Goal: Navigation & Orientation: Understand site structure

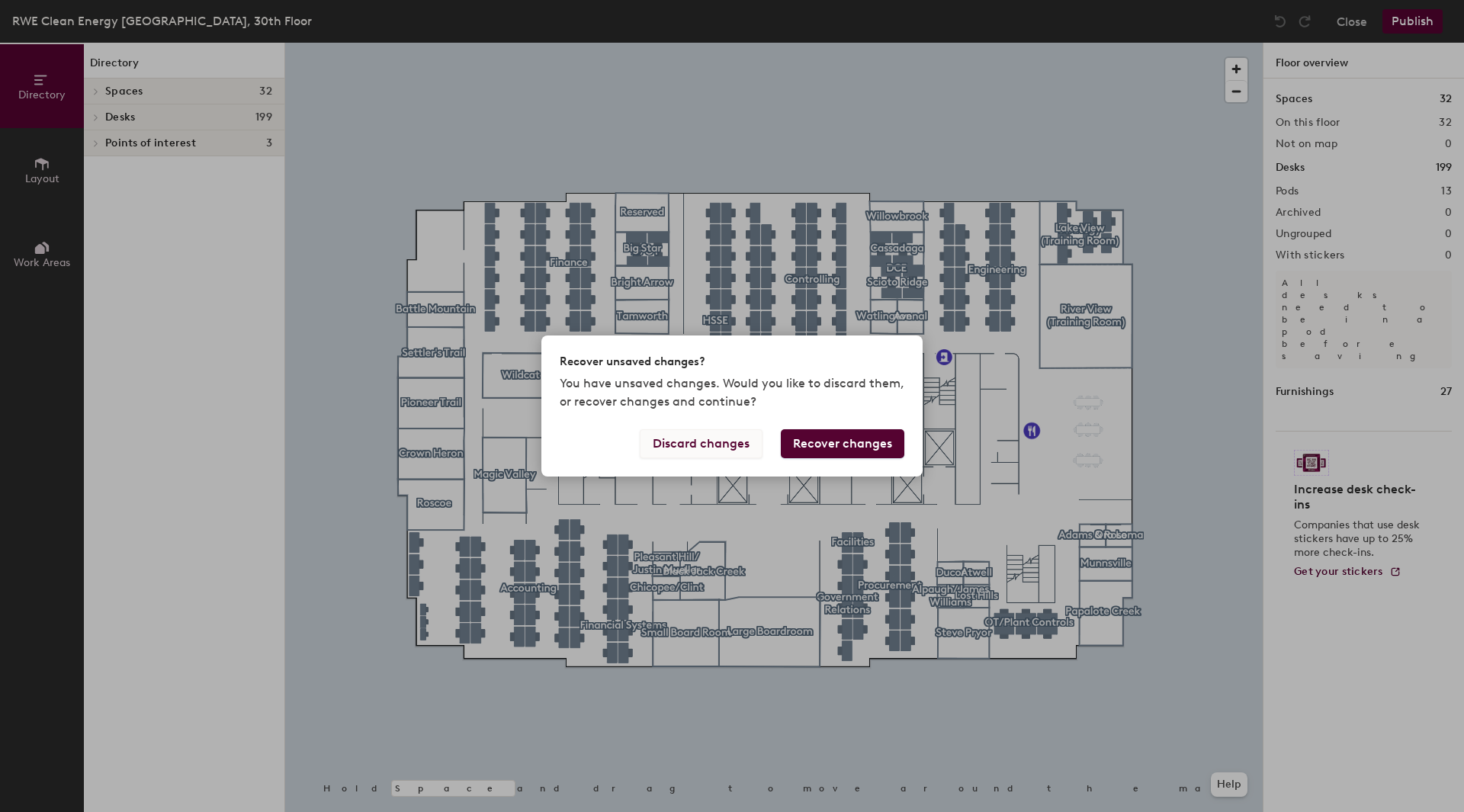
click at [728, 450] on button "Discard changes" at bounding box center [701, 444] width 123 height 29
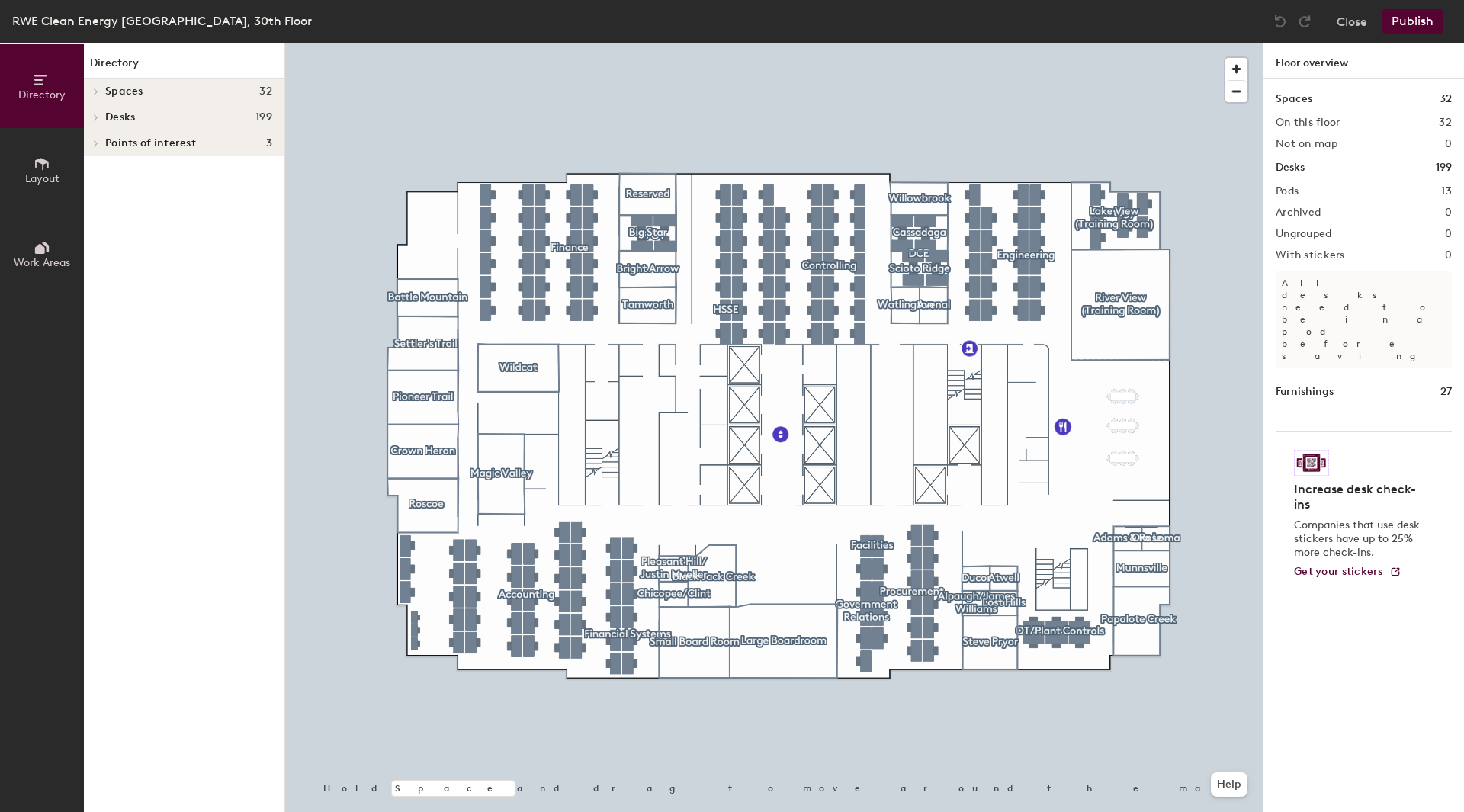
click at [96, 88] on icon at bounding box center [96, 91] width 6 height 7
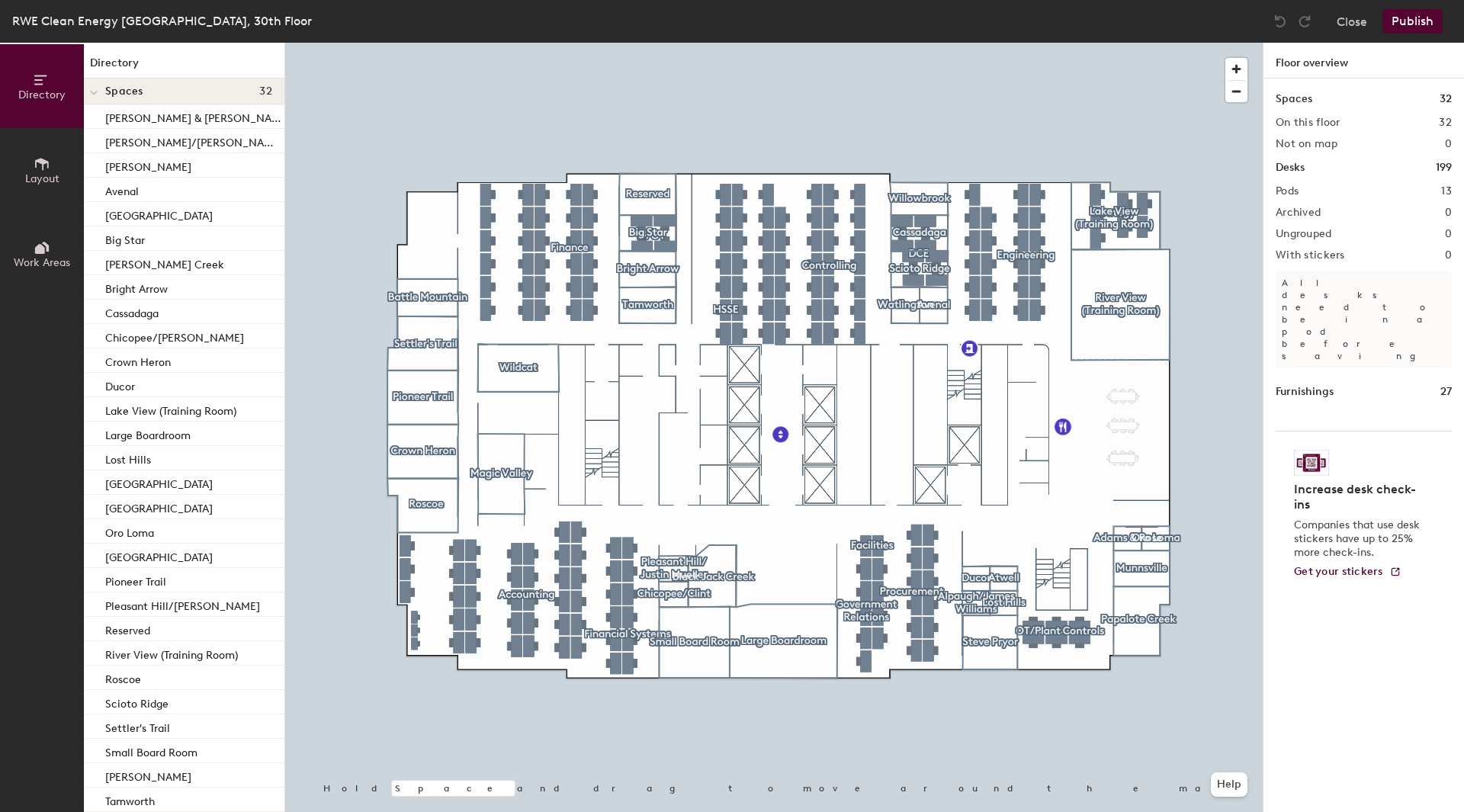
click at [96, 88] on span at bounding box center [93, 92] width 7 height 13
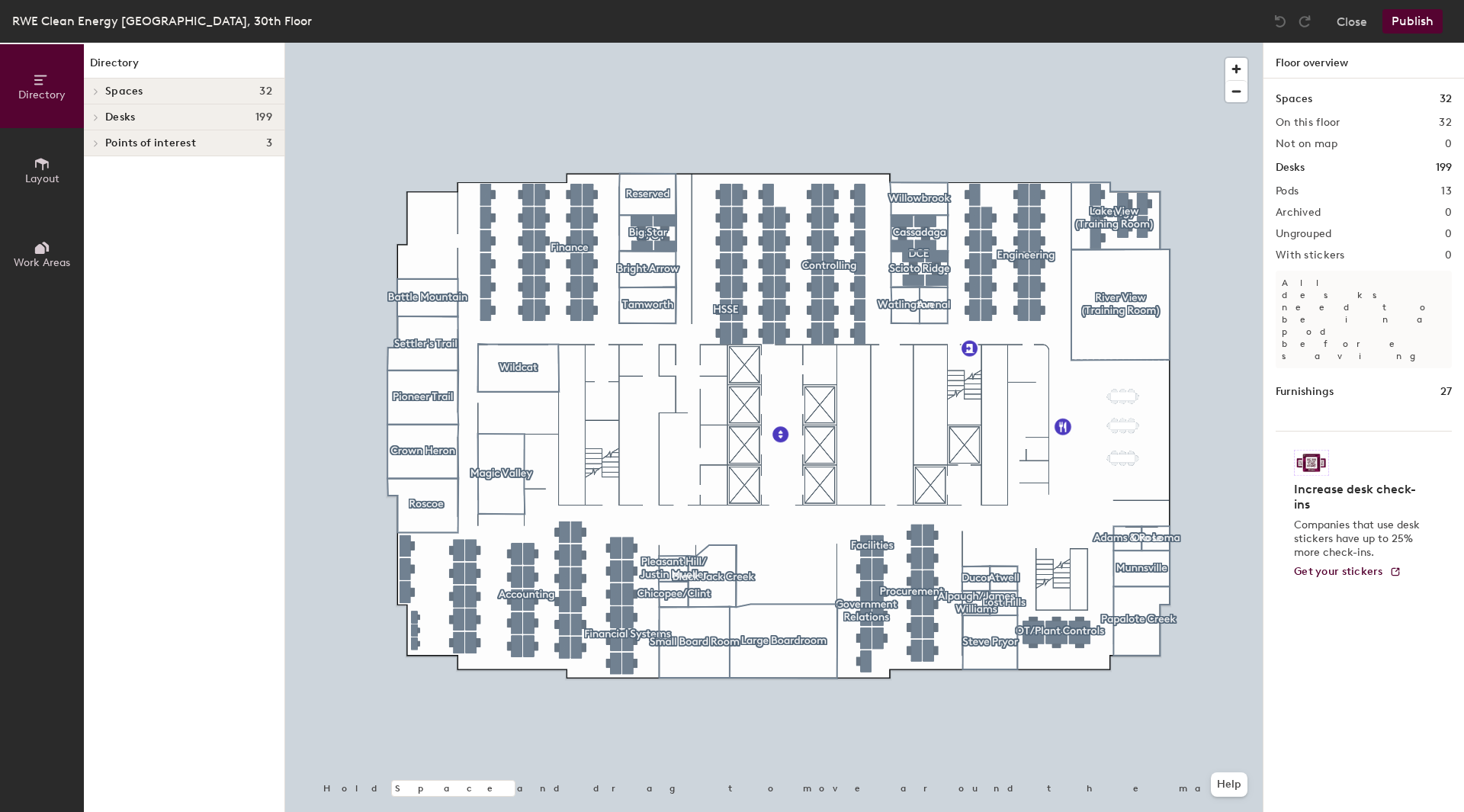
click at [100, 113] on div at bounding box center [93, 117] width 20 height 25
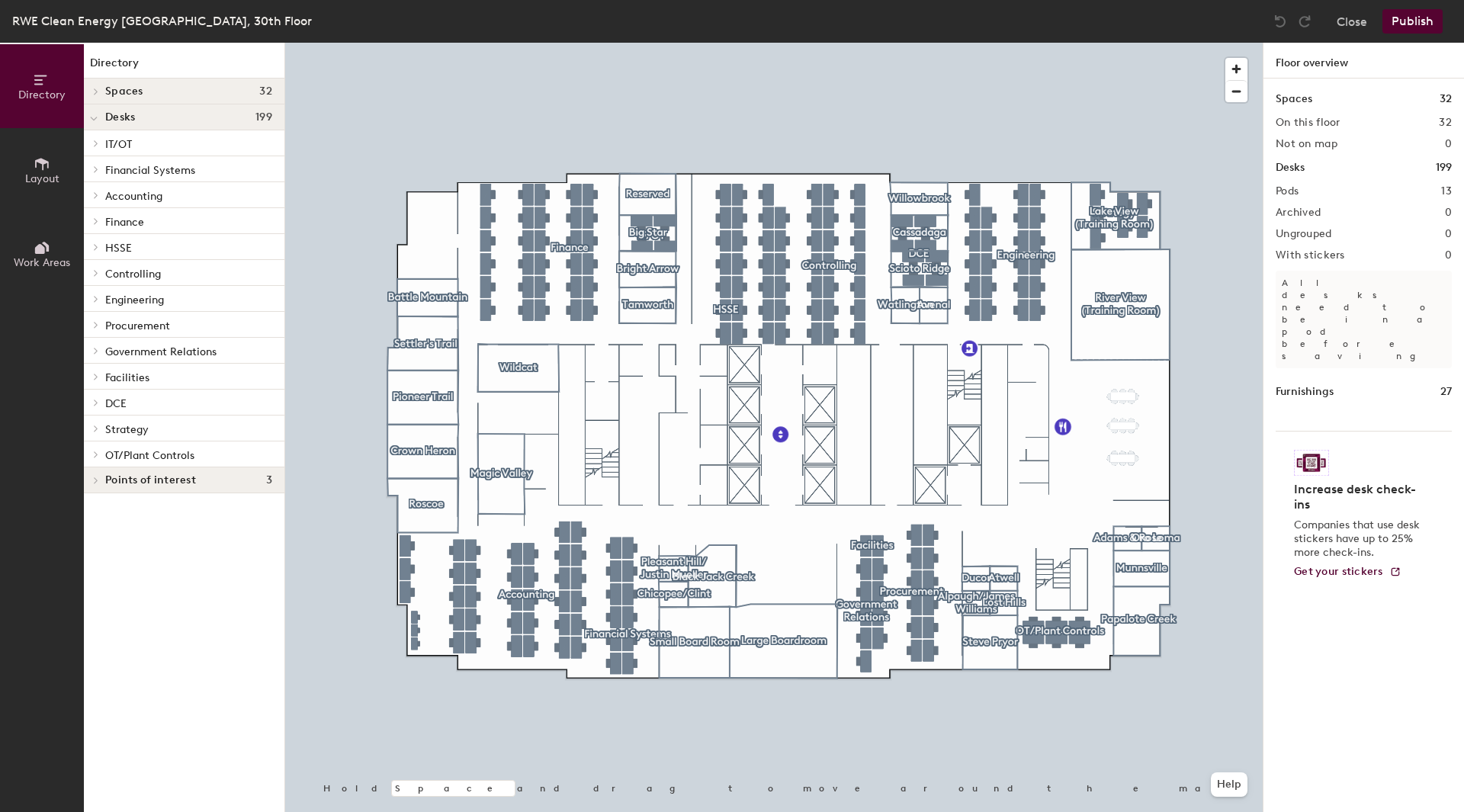
click at [100, 113] on div at bounding box center [93, 117] width 20 height 25
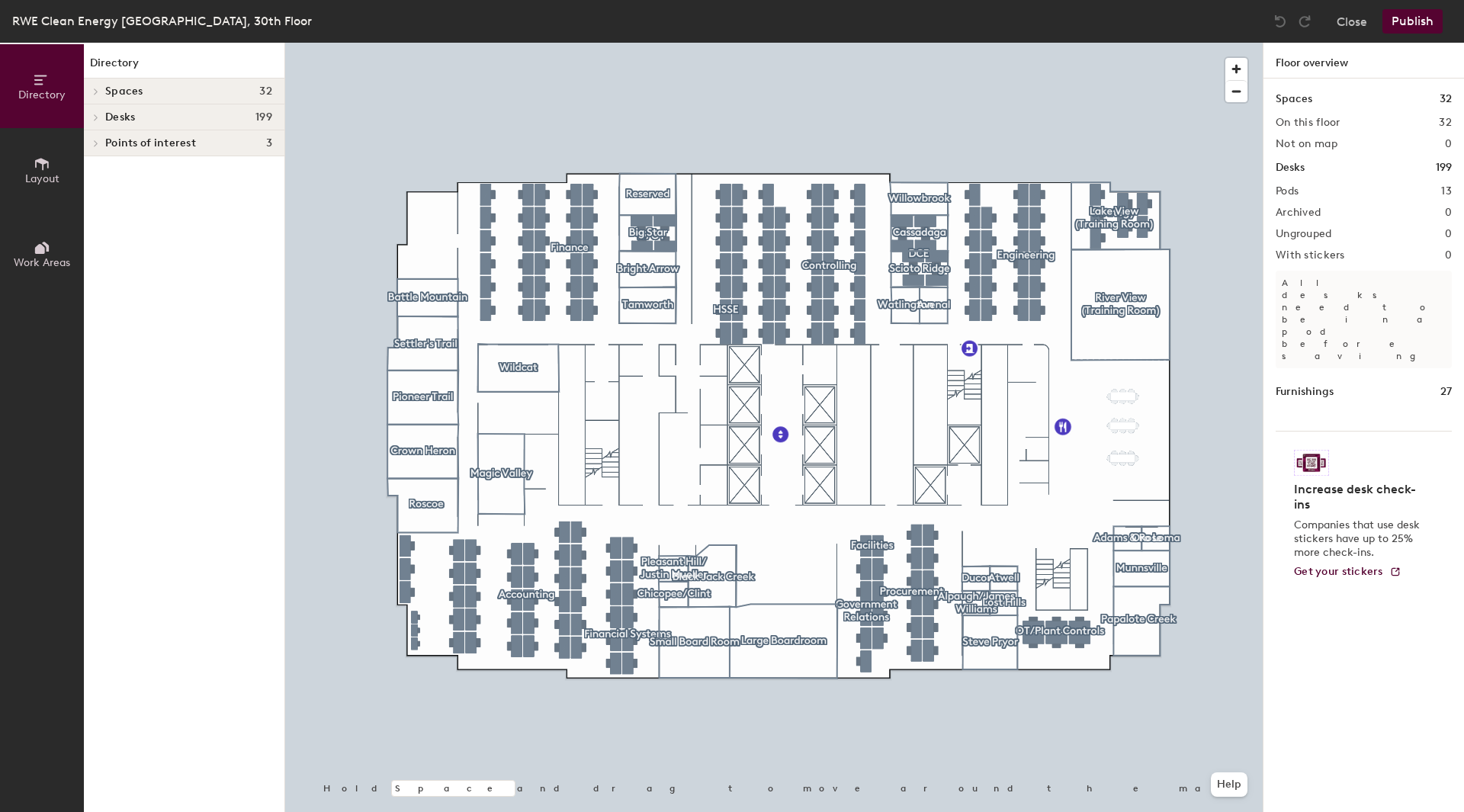
click at [47, 89] on span "Directory" at bounding box center [42, 95] width 47 height 13
click at [33, 179] on span "Layout" at bounding box center [42, 178] width 35 height 13
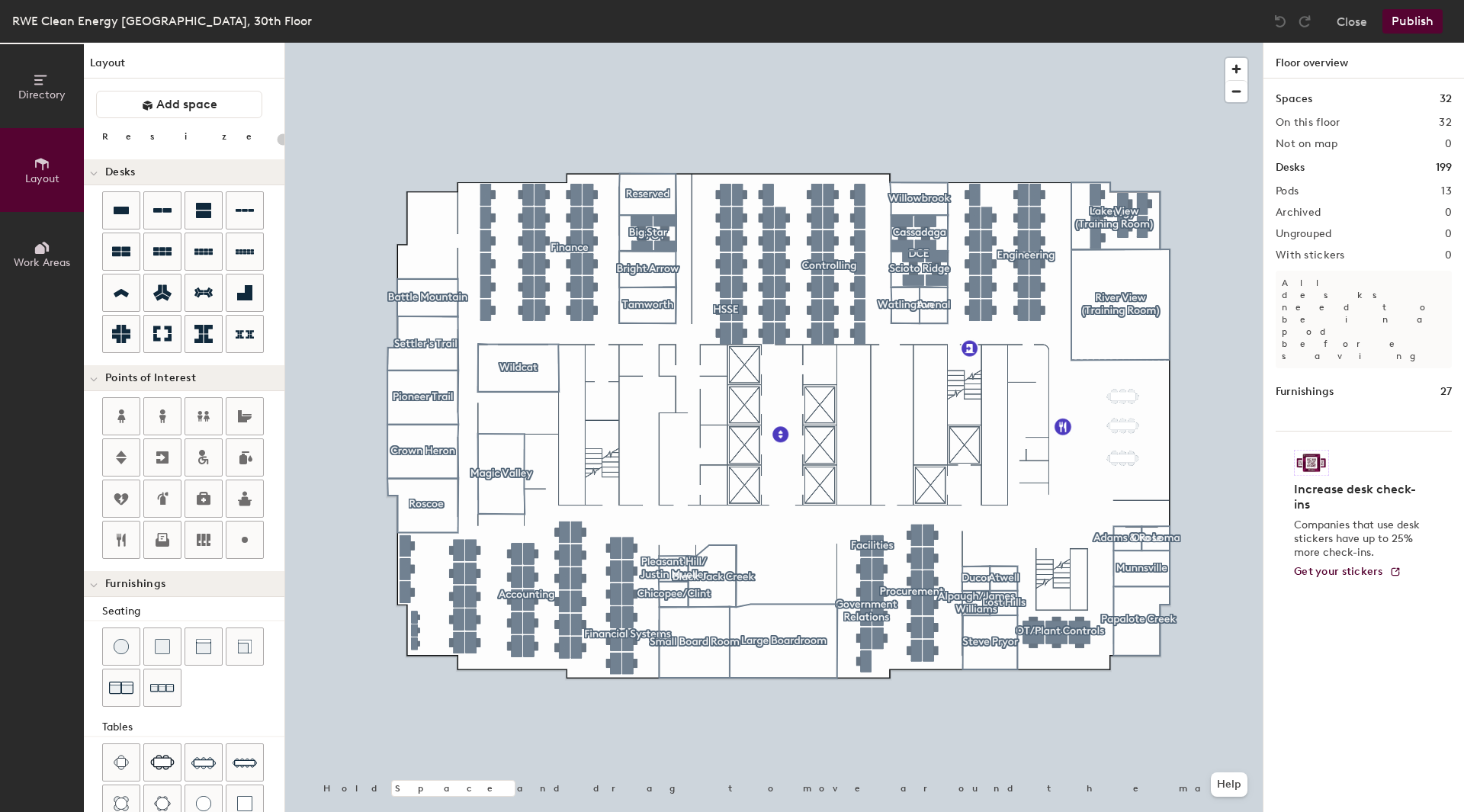
click at [29, 244] on button "Work Areas" at bounding box center [42, 254] width 84 height 84
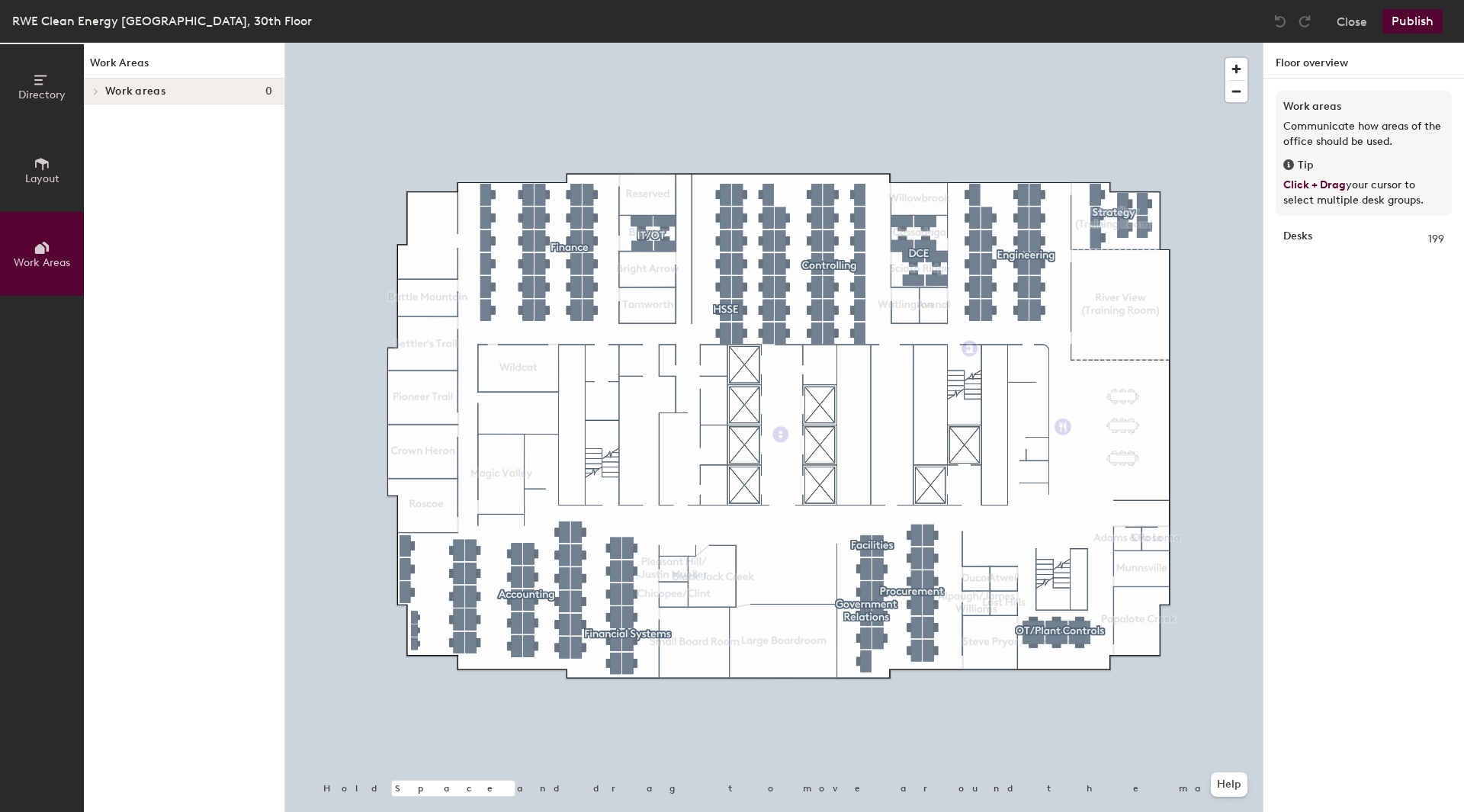
click at [43, 79] on icon at bounding box center [42, 80] width 17 height 17
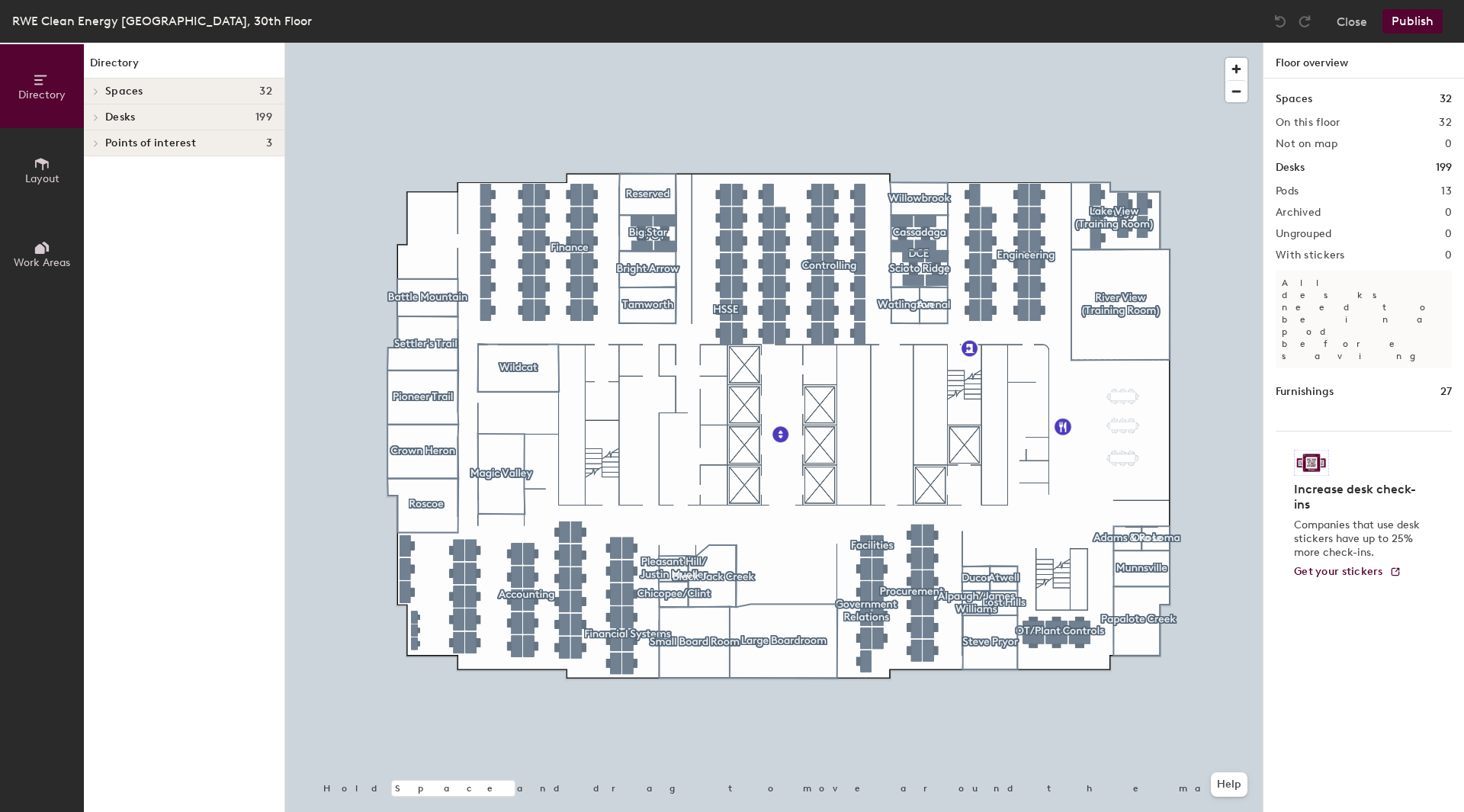
click at [206, 24] on div "RWE Clean Energy [GEOGRAPHIC_DATA], 30th Floor" at bounding box center [162, 21] width 300 height 19
click at [1363, 27] on button "Close" at bounding box center [1351, 21] width 31 height 24
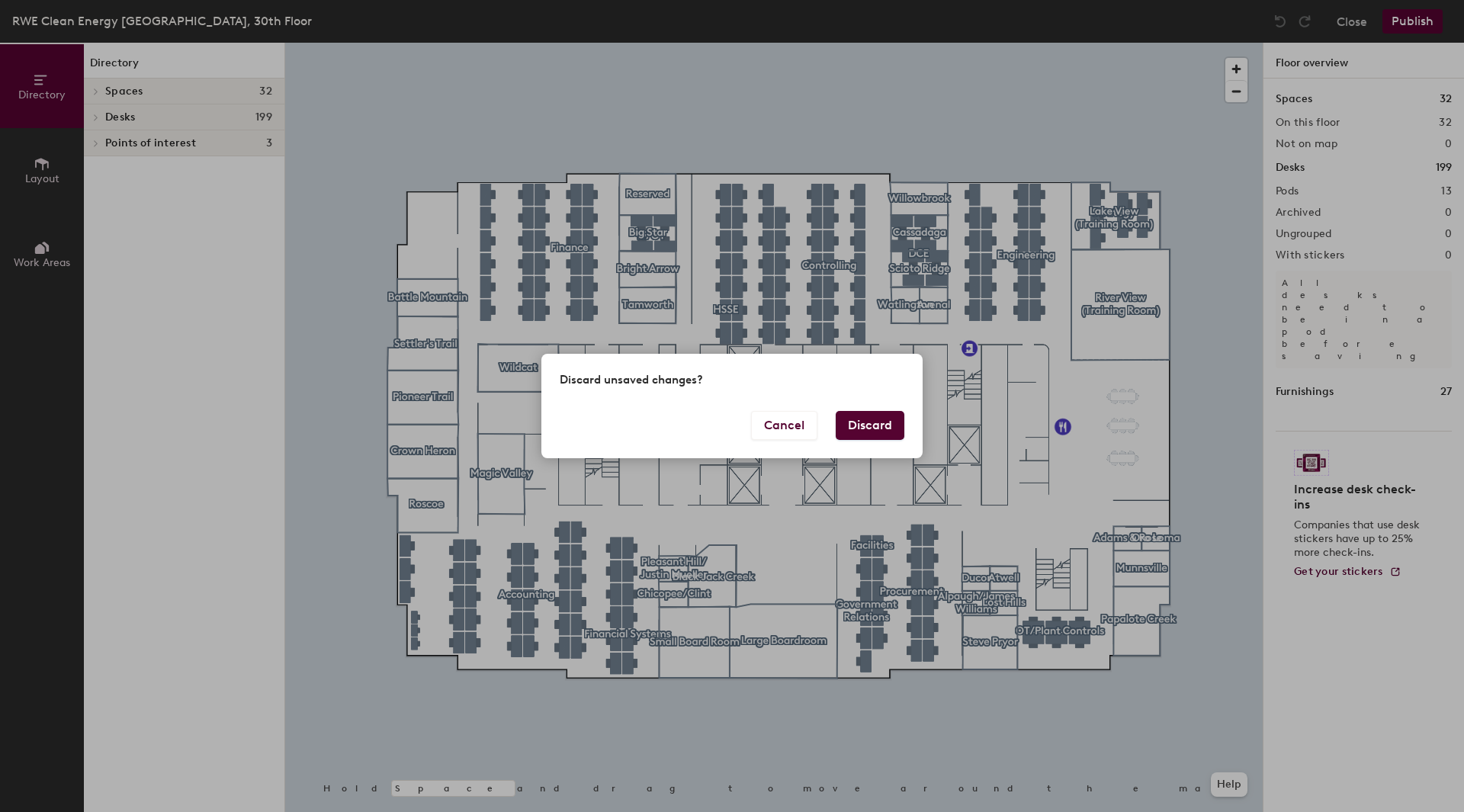
click at [851, 435] on button "Discard" at bounding box center [869, 425] width 68 height 29
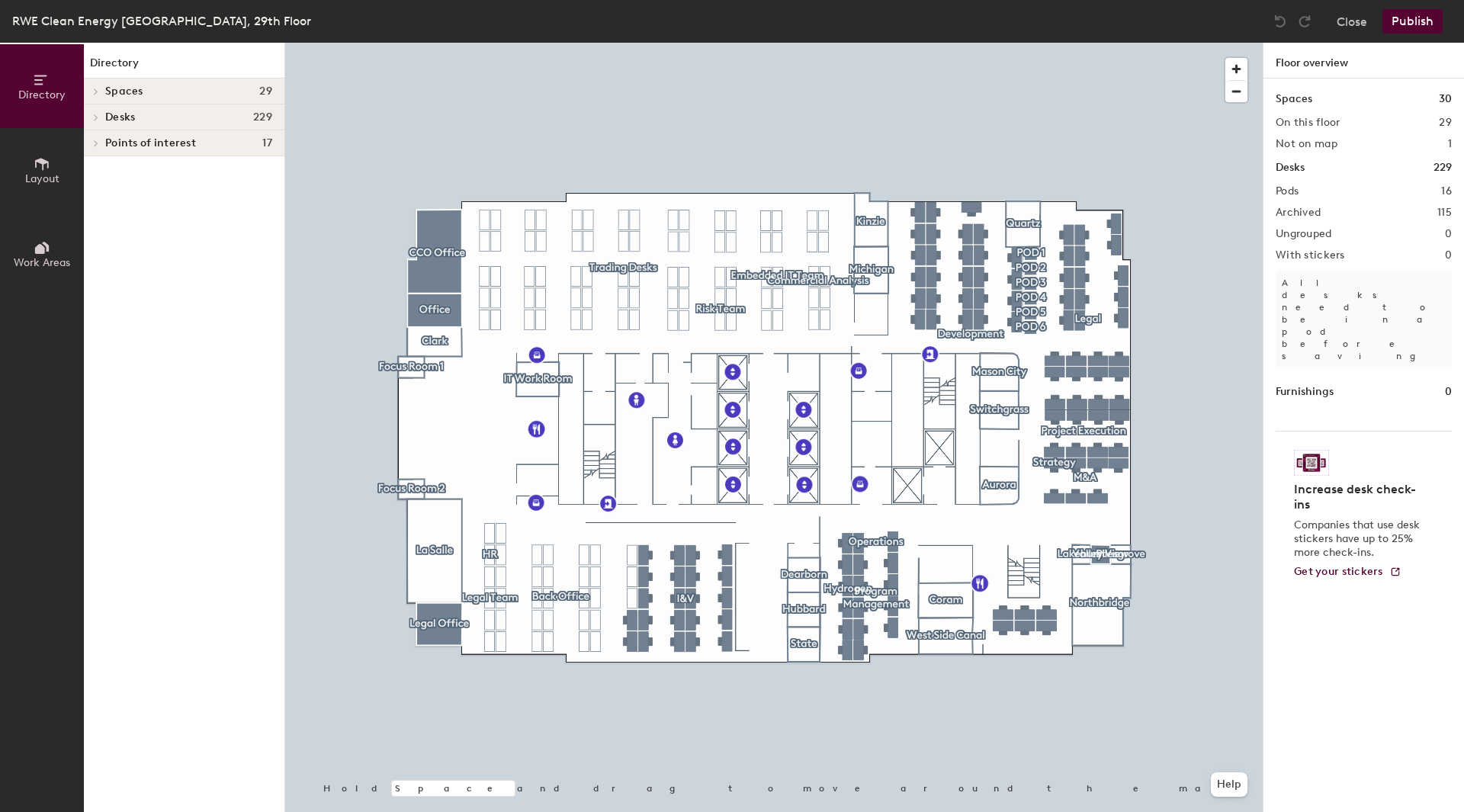
click at [93, 117] on icon at bounding box center [96, 117] width 6 height 7
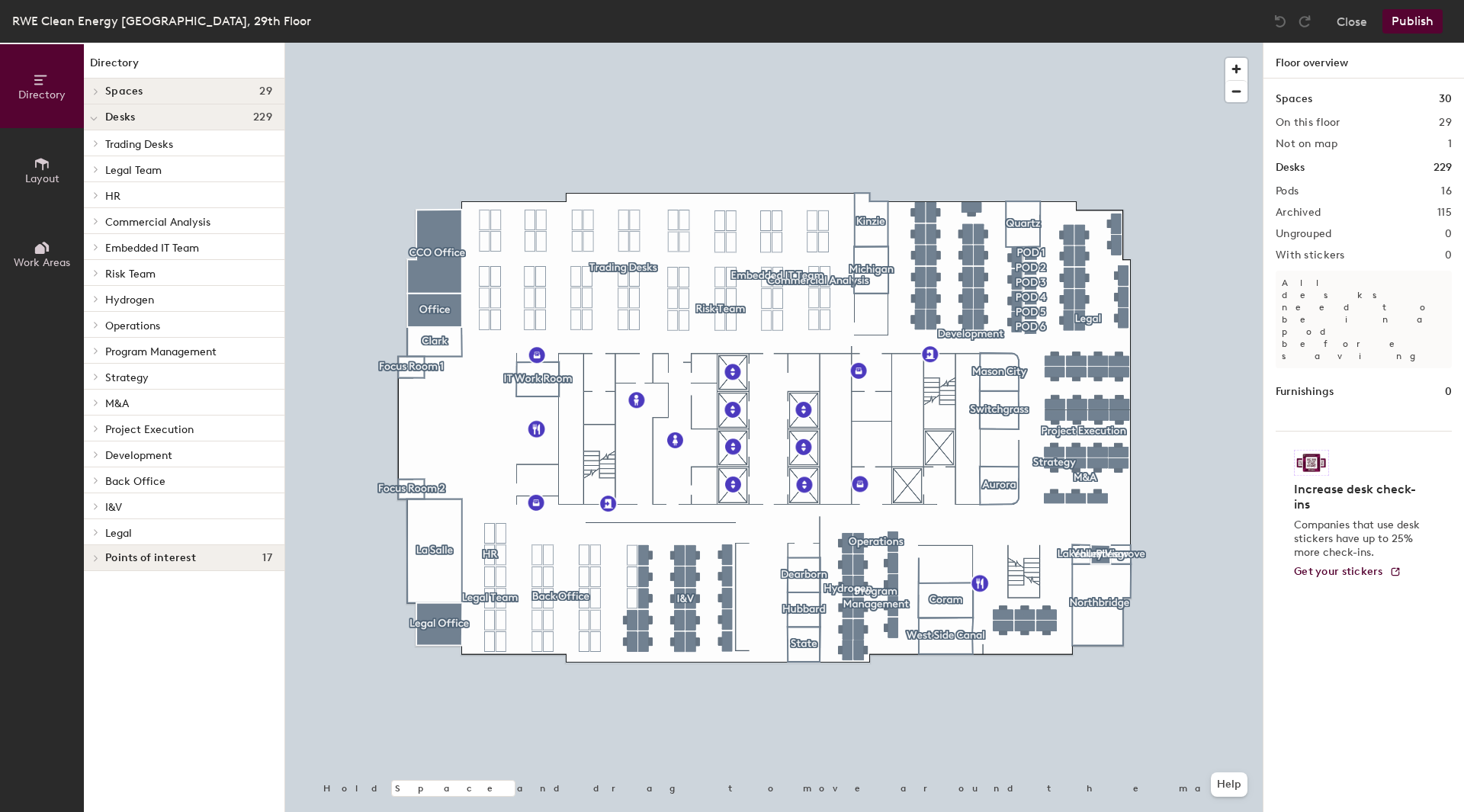
click at [96, 114] on span at bounding box center [93, 118] width 7 height 13
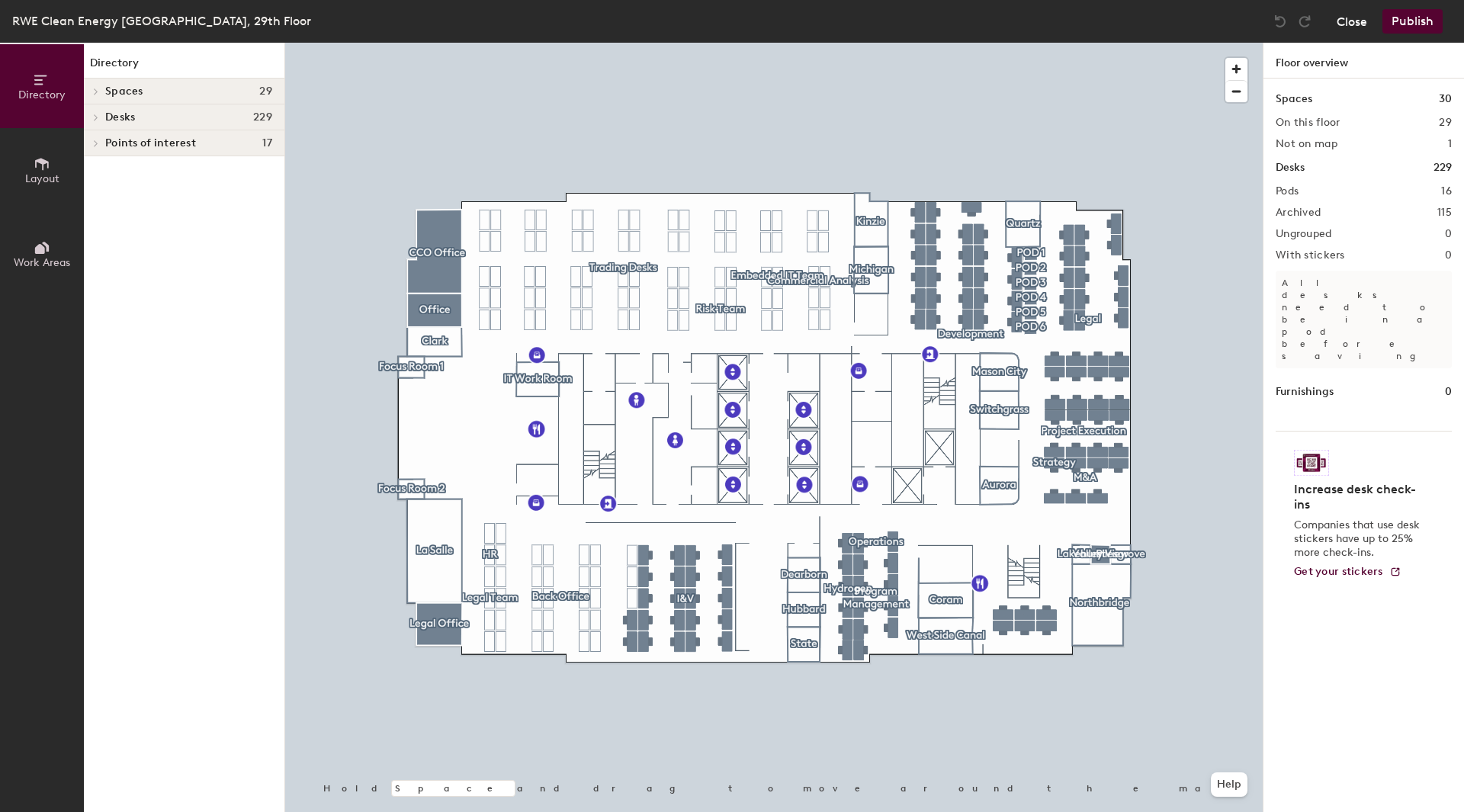
click at [1359, 14] on button "Close" at bounding box center [1351, 21] width 31 height 24
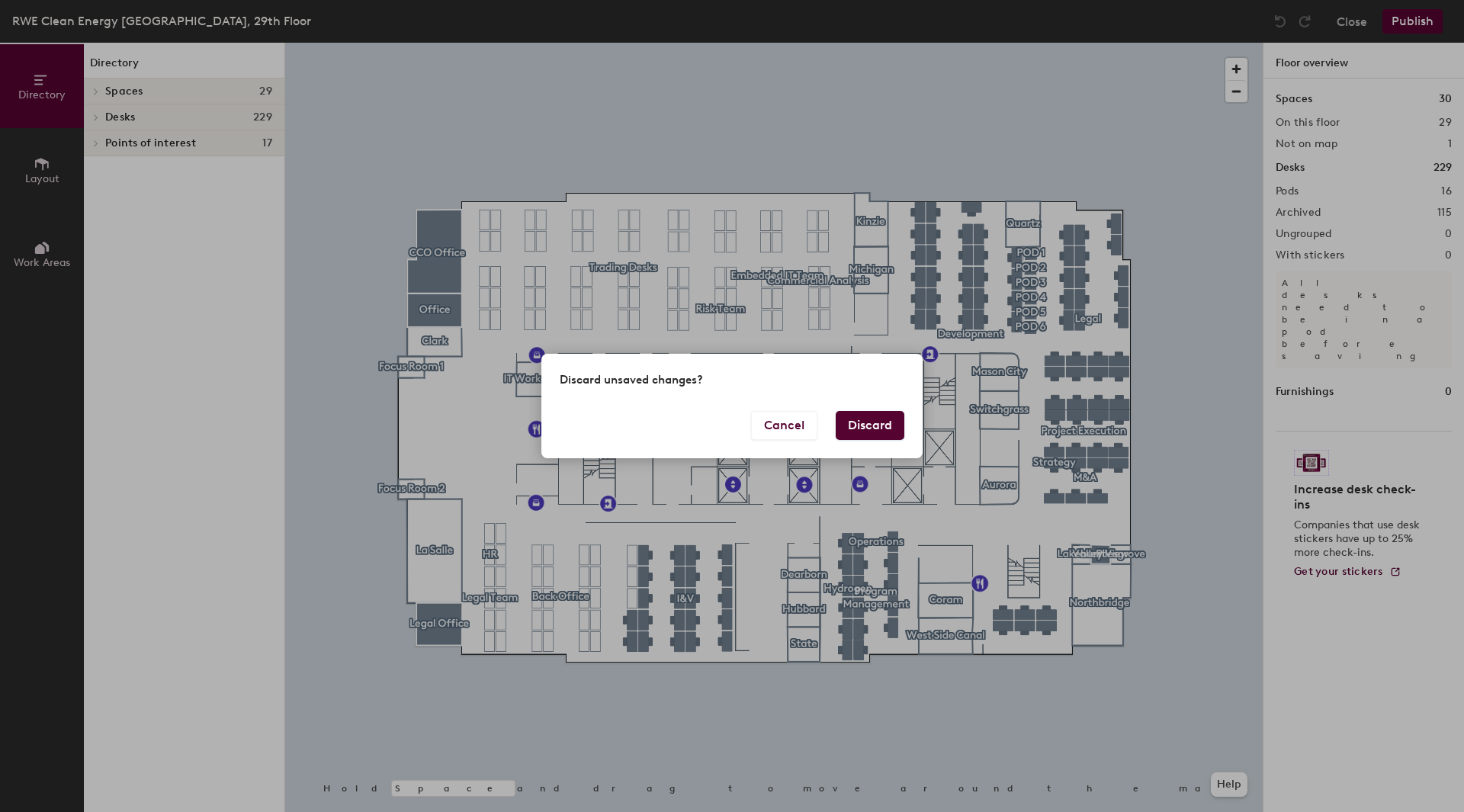
click at [853, 419] on button "Discard" at bounding box center [869, 425] width 68 height 29
